Goal: Task Accomplishment & Management: Manage account settings

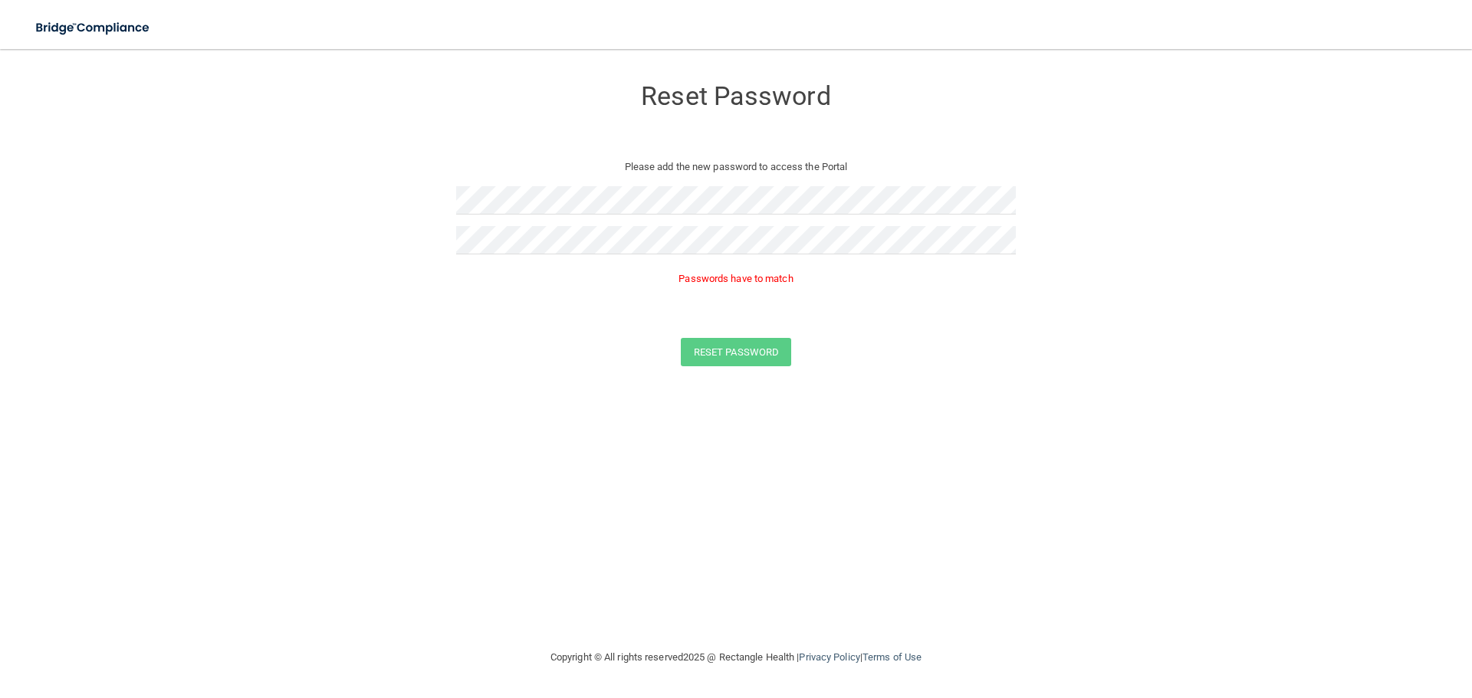
click at [717, 480] on div "Reset Password Please add the new password to access the Portal Passwords have …" at bounding box center [736, 348] width 1411 height 569
click at [0, 225] on main "Reset Password Please add the new password to access the Portal Passwords have …" at bounding box center [736, 373] width 1472 height 649
click at [285, 196] on form "Reset Password Please add the new password to access the Portal Passwords have …" at bounding box center [736, 224] width 1411 height 320
click at [112, 192] on form "Reset Password Please add the new password to access the Portal Passwords have …" at bounding box center [736, 224] width 1411 height 320
click at [731, 335] on button "Reset Password" at bounding box center [736, 330] width 110 height 28
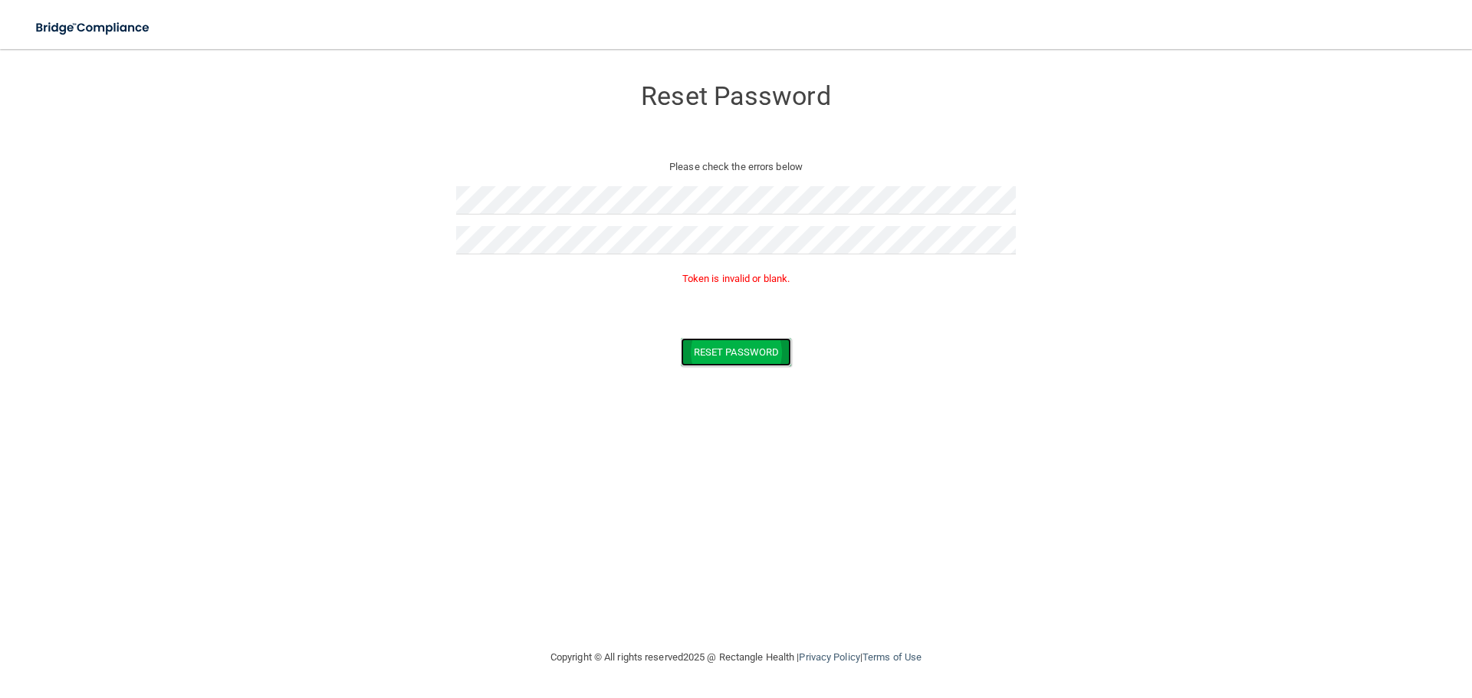
click at [759, 347] on button "Reset Password" at bounding box center [736, 352] width 110 height 28
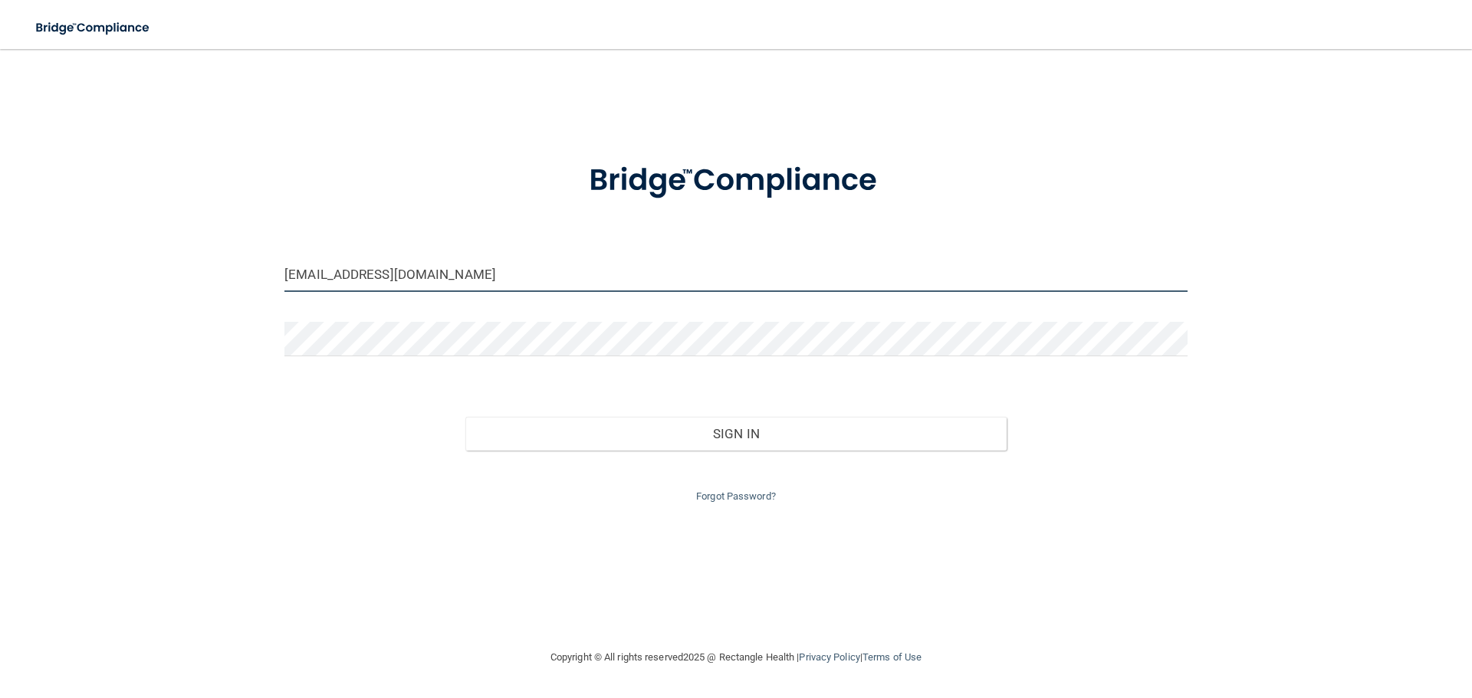
drag, startPoint x: 432, startPoint y: 277, endPoint x: 25, endPoint y: 343, distance: 413.3
click at [25, 343] on main "[EMAIL_ADDRESS][DOMAIN_NAME] Invalid email/password. You don't have permission …" at bounding box center [736, 373] width 1472 height 649
type input "[EMAIL_ADDRESS][DOMAIN_NAME]"
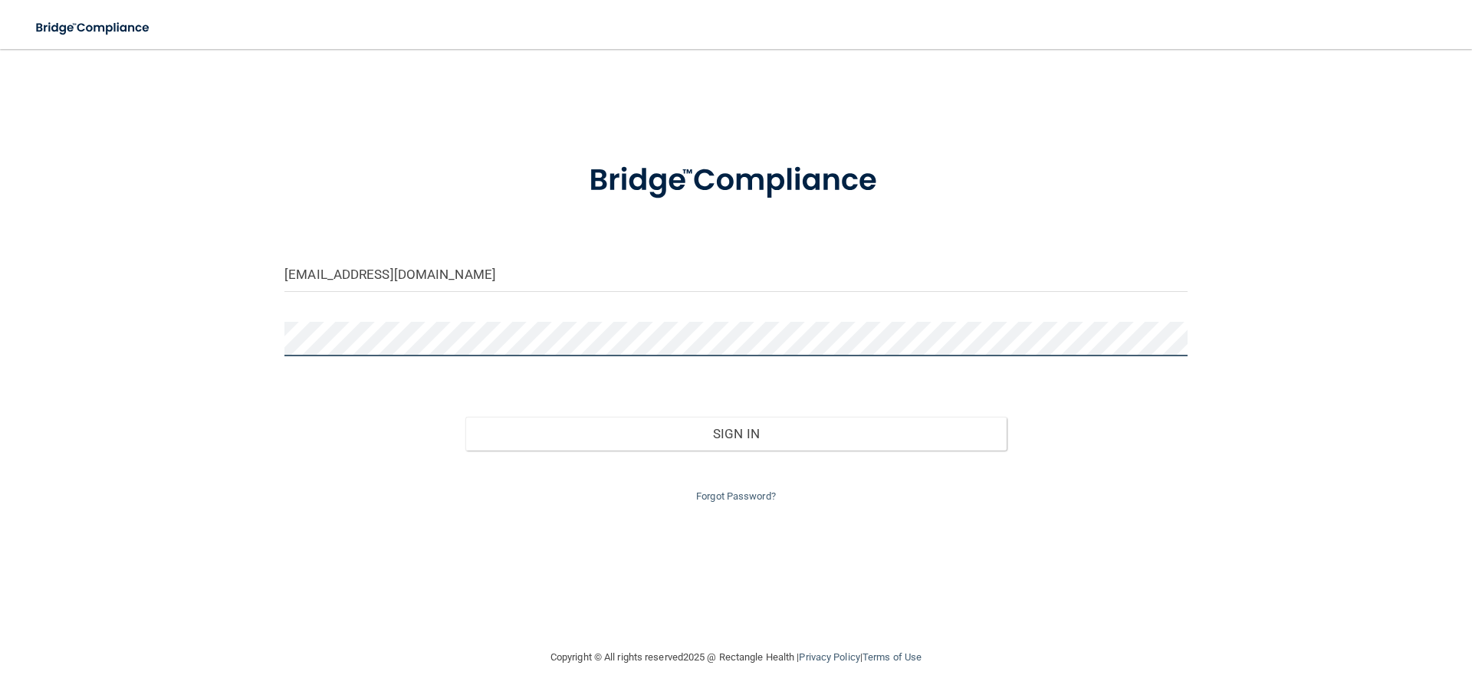
click at [9, 282] on main "[EMAIL_ADDRESS][DOMAIN_NAME] Invalid email/password. You don't have permission …" at bounding box center [736, 373] width 1472 height 649
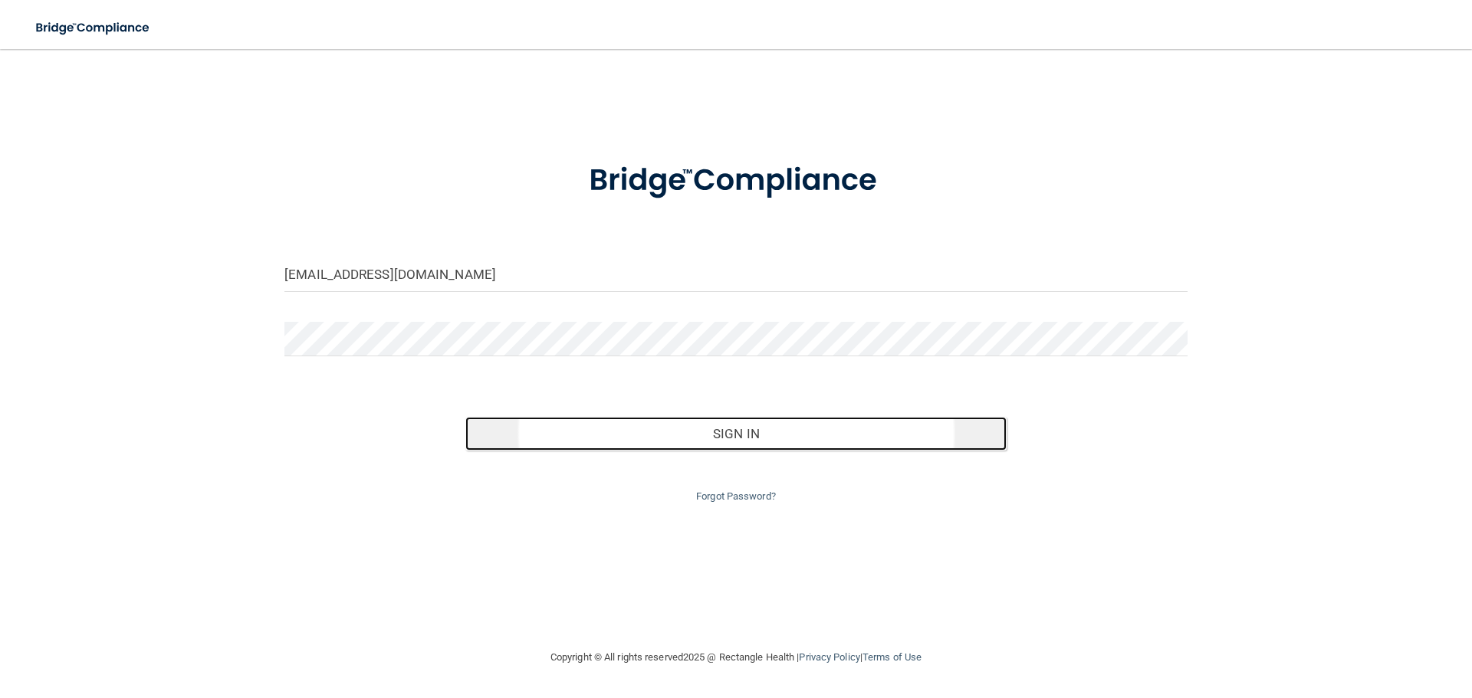
click at [728, 449] on button "Sign In" at bounding box center [736, 434] width 542 height 34
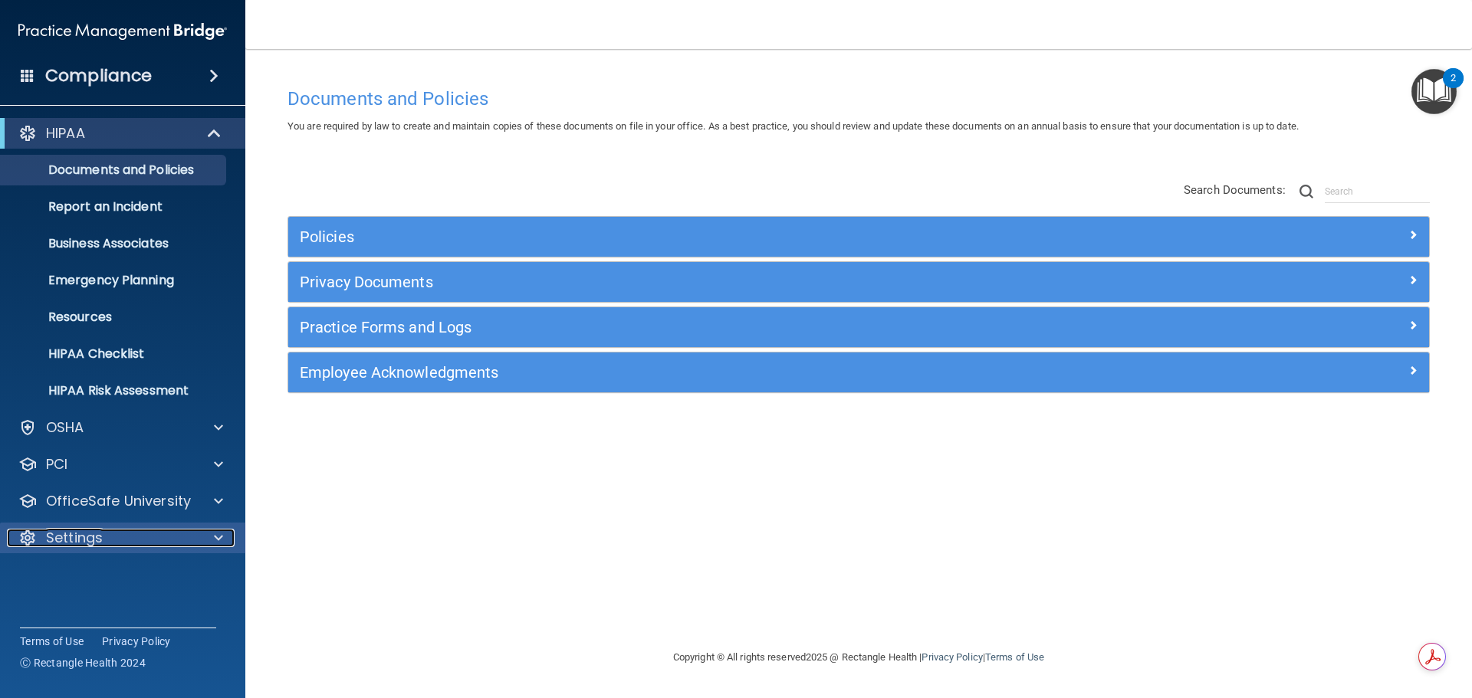
click at [148, 540] on div "Settings" at bounding box center [102, 538] width 190 height 18
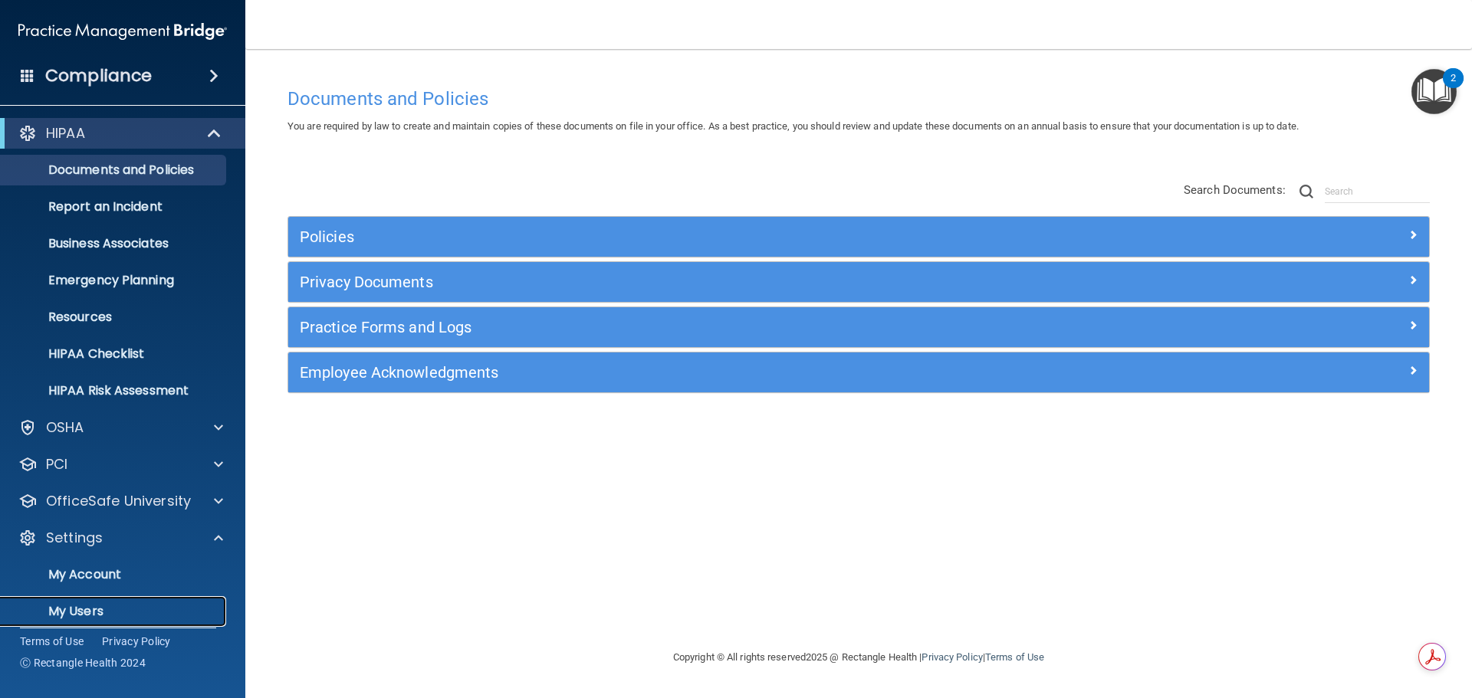
click at [140, 615] on p "My Users" at bounding box center [114, 611] width 209 height 15
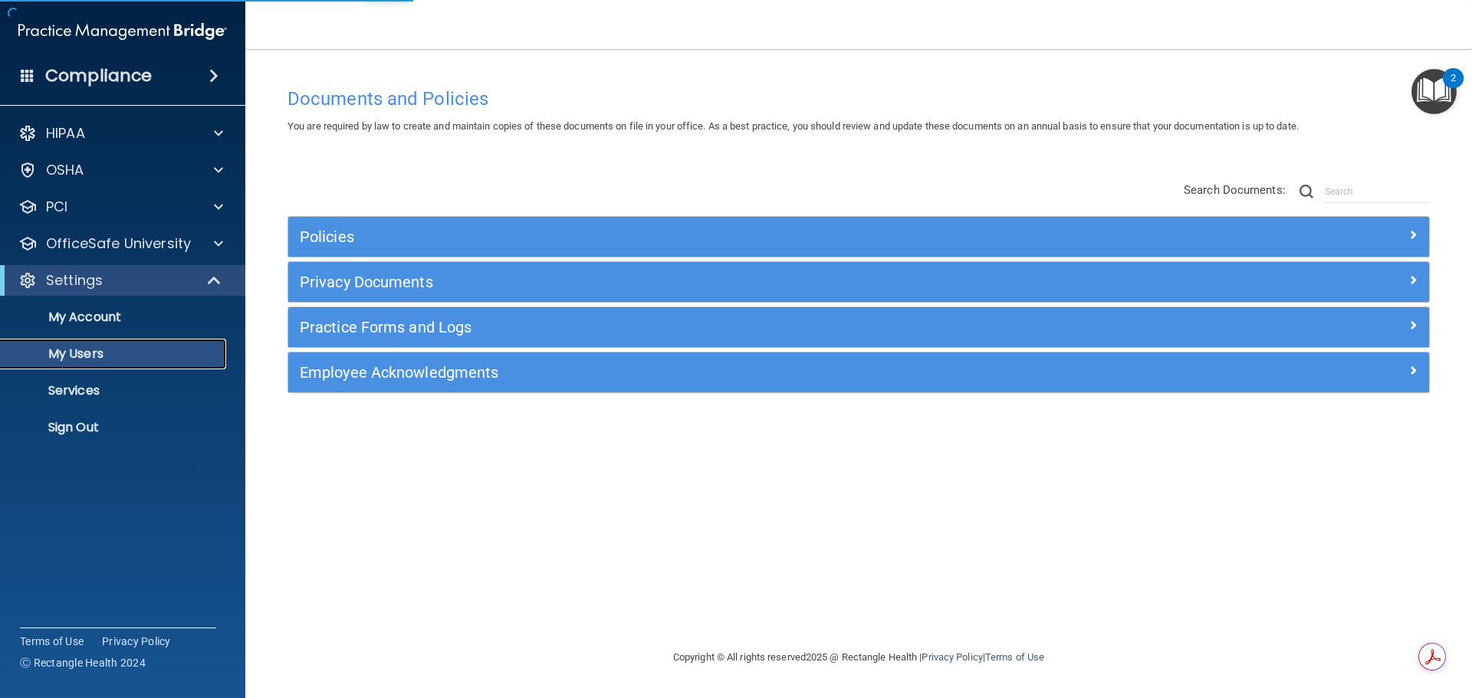
select select "20"
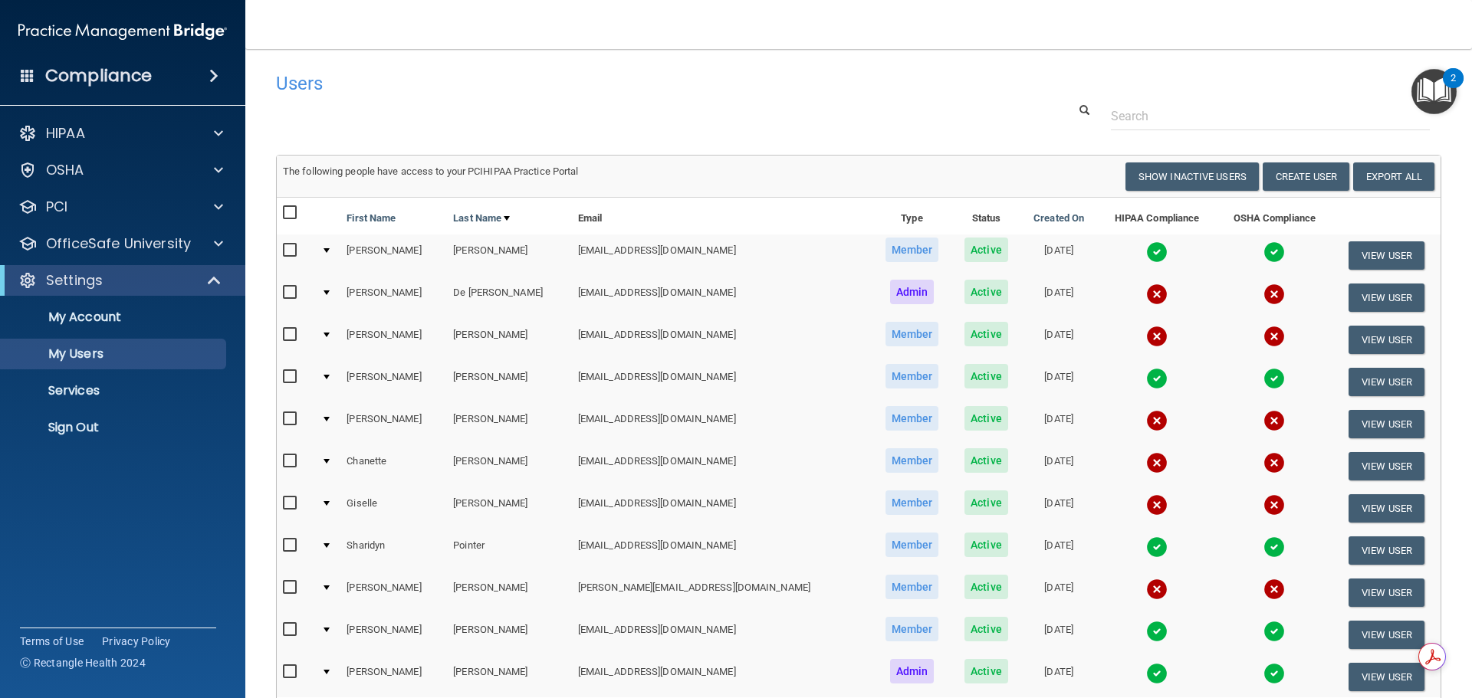
drag, startPoint x: 284, startPoint y: 337, endPoint x: 284, endPoint y: 328, distance: 8.5
click at [284, 336] on input "checkbox" at bounding box center [292, 335] width 18 height 12
checkbox input "true"
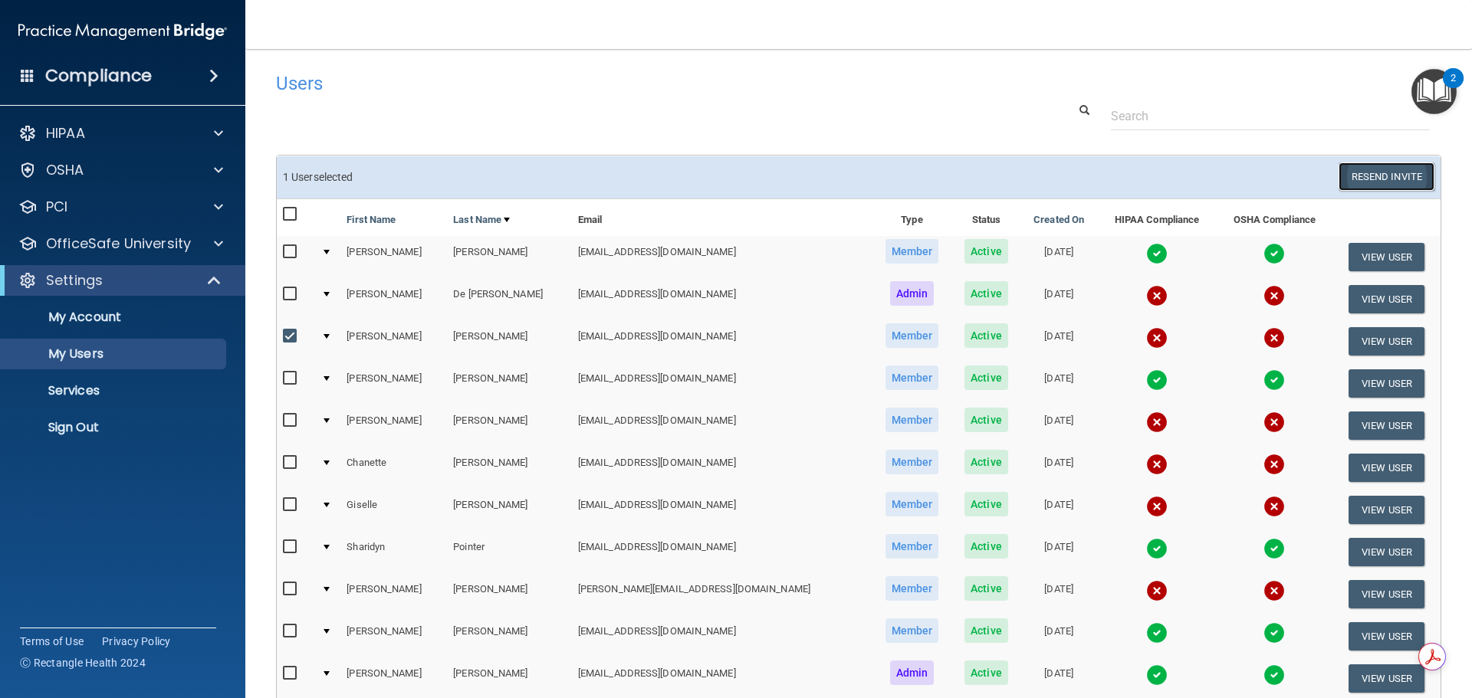
click at [1359, 173] on button "Resend Invite" at bounding box center [1387, 177] width 96 height 28
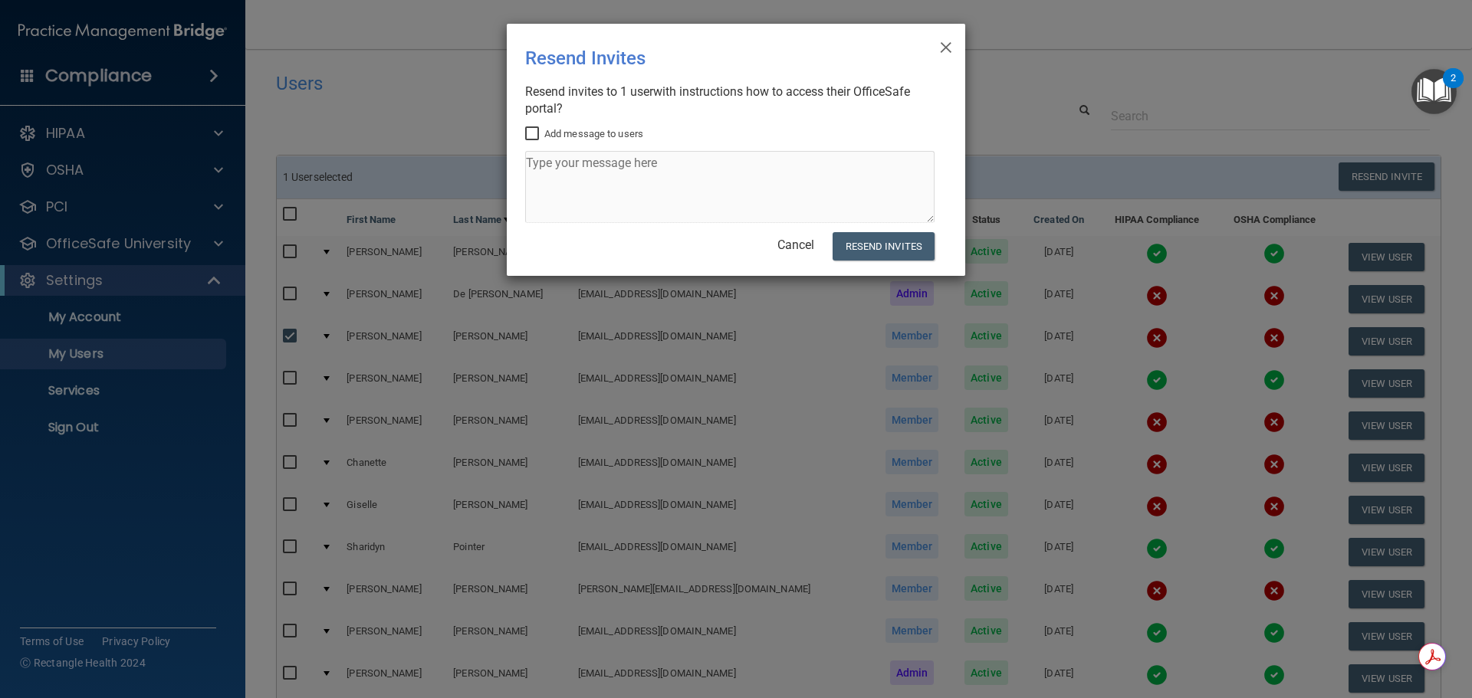
click at [531, 136] on input "Add message to users" at bounding box center [534, 134] width 18 height 12
checkbox input "true"
click at [895, 253] on button "Resend Invites" at bounding box center [884, 246] width 102 height 28
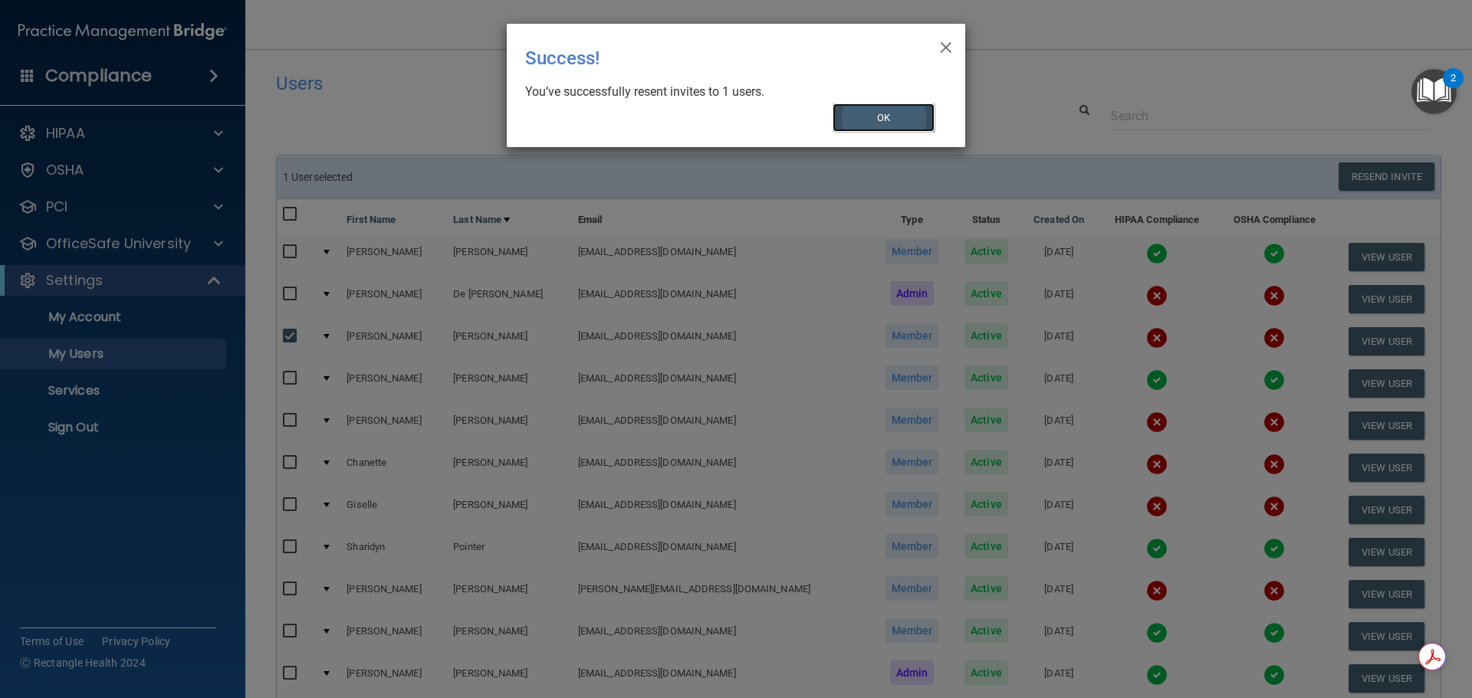
click at [846, 118] on button "OK" at bounding box center [884, 118] width 103 height 28
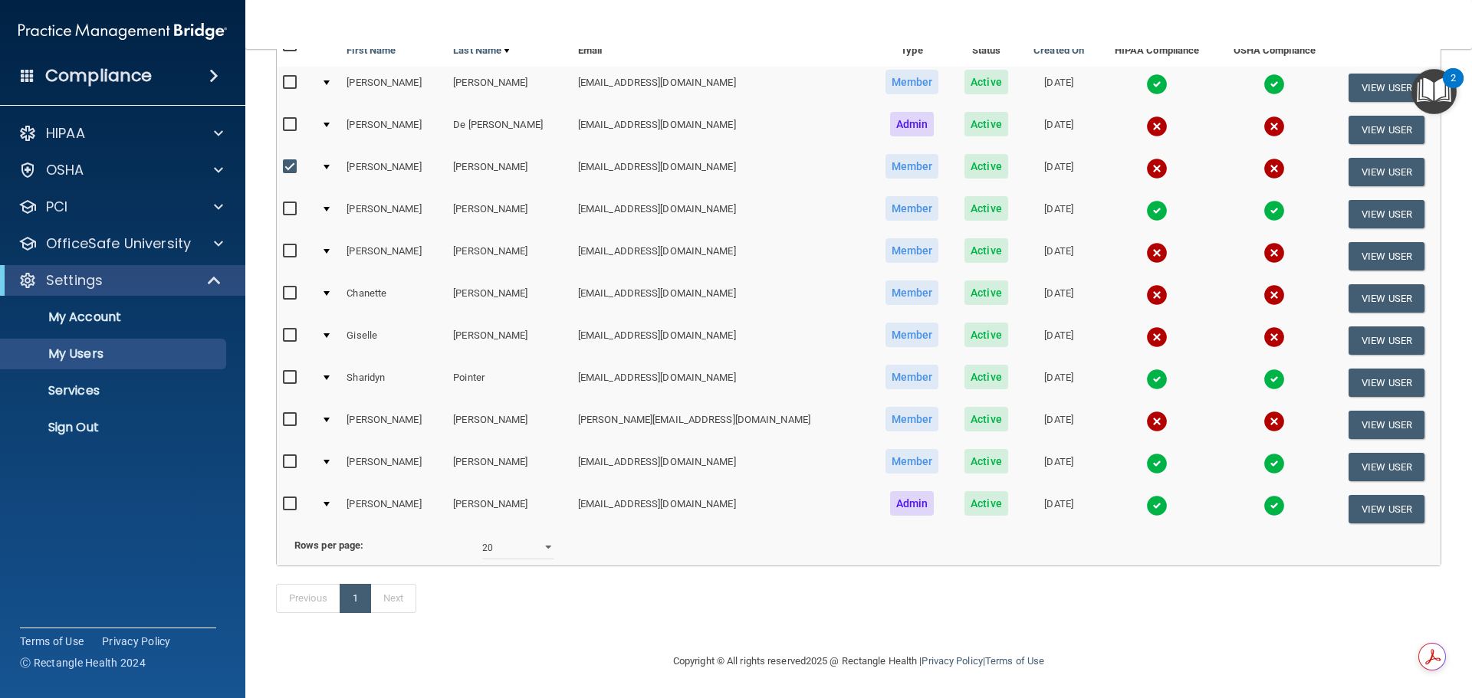
scroll to position [192, 0]
